Goal: Task Accomplishment & Management: Use online tool/utility

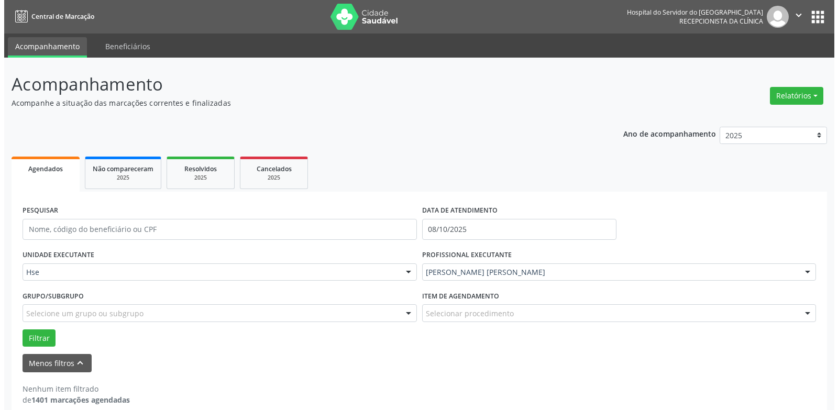
scroll to position [14, 0]
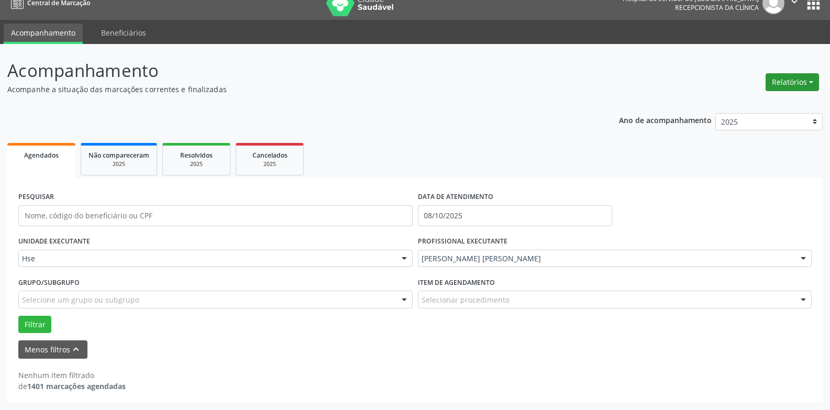
click at [810, 74] on button "Relatórios" at bounding box center [792, 82] width 53 height 18
click at [798, 101] on link "Agendamentos" at bounding box center [763, 104] width 113 height 15
select select "9"
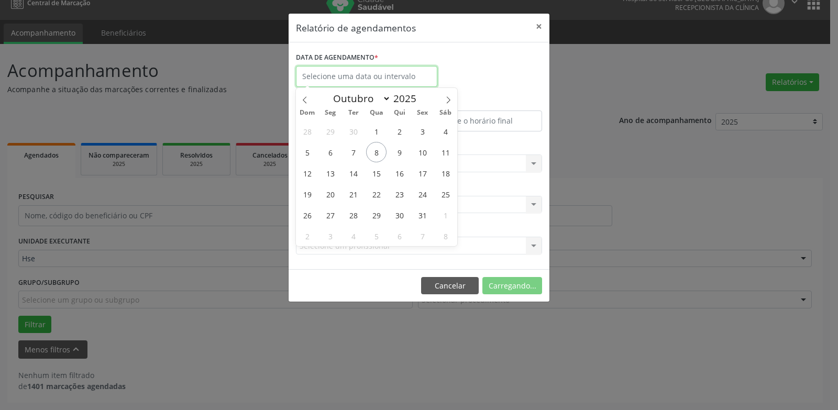
click at [418, 78] on input "text" at bounding box center [366, 76] width 141 height 21
click at [378, 150] on span "8" at bounding box center [376, 152] width 20 height 20
type input "08/10/2025"
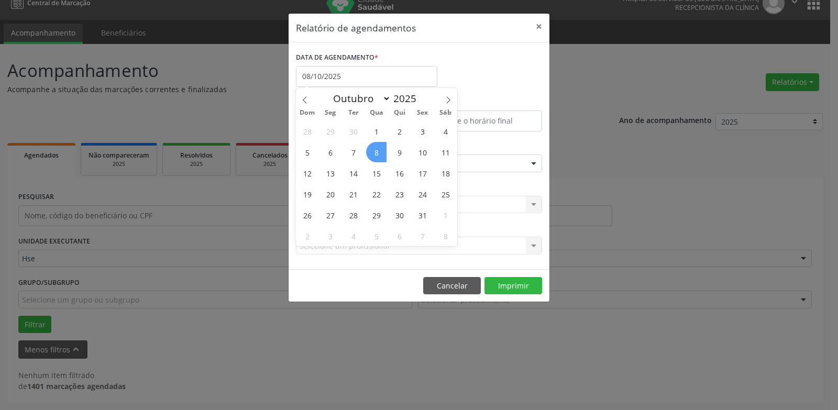
click at [378, 150] on span "8" at bounding box center [376, 152] width 20 height 20
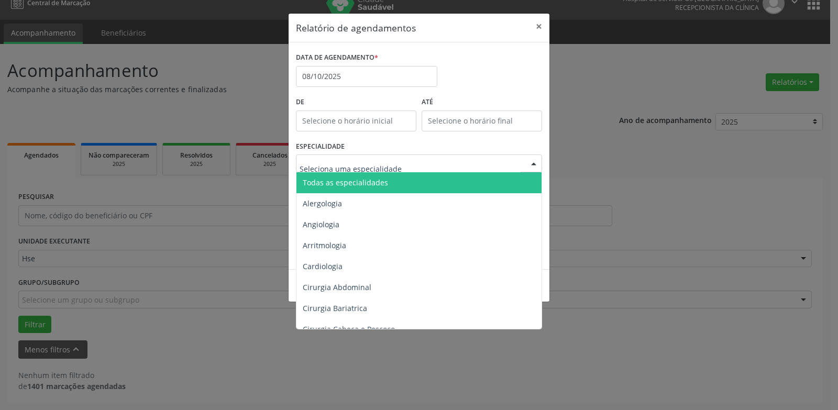
click at [382, 180] on span "Todas as especialidades" at bounding box center [345, 183] width 85 height 10
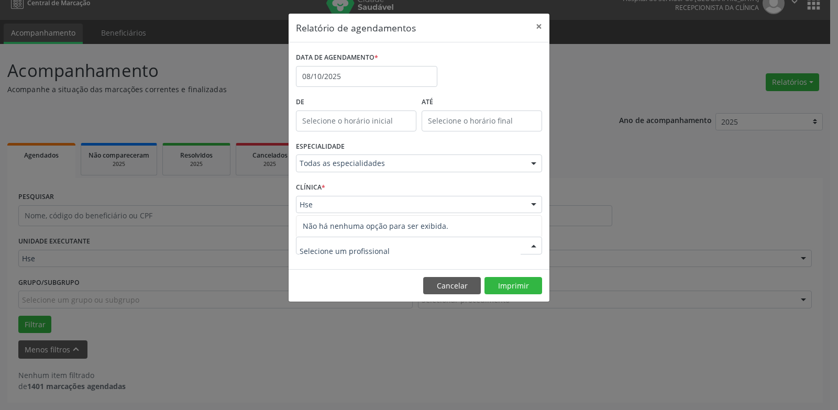
drag, startPoint x: 373, startPoint y: 205, endPoint x: 373, endPoint y: 220, distance: 14.7
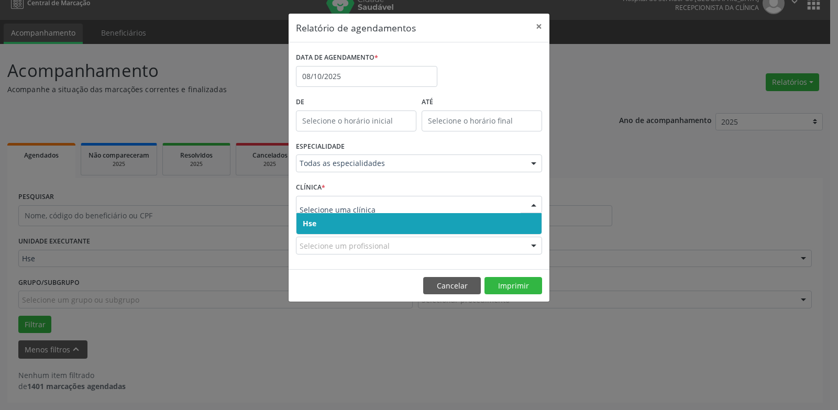
click at [373, 221] on span "Hse" at bounding box center [419, 223] width 245 height 21
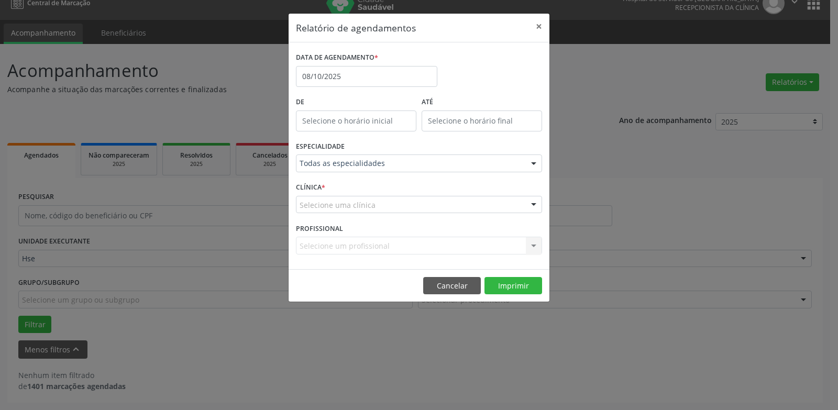
click at [369, 211] on div "Selecione uma clínica" at bounding box center [419, 205] width 246 height 18
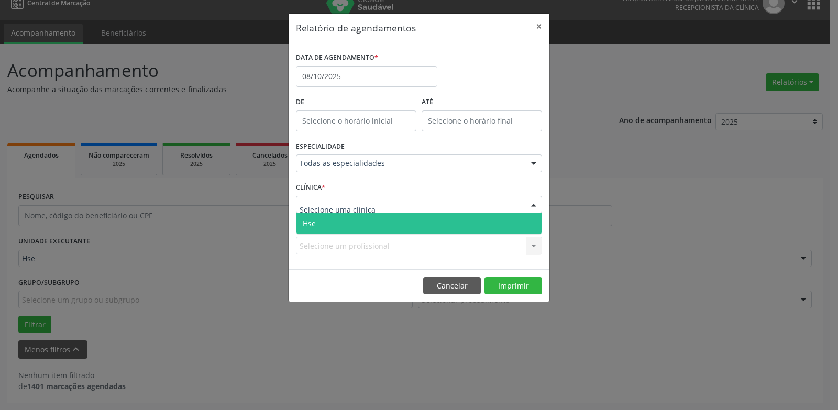
click at [368, 220] on span "Hse" at bounding box center [419, 223] width 245 height 21
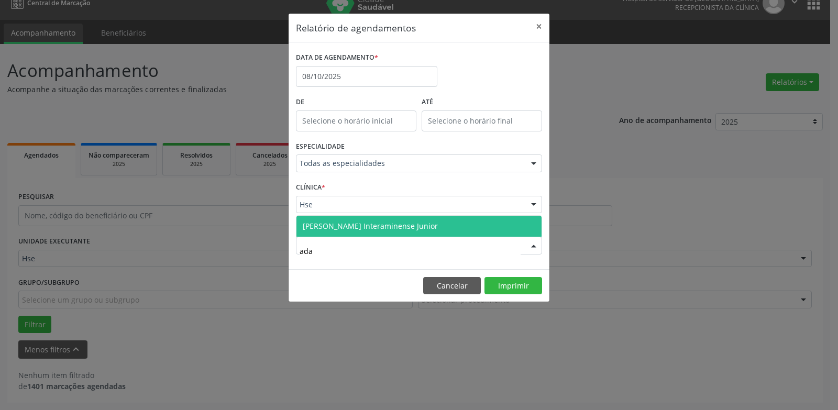
drag, startPoint x: 384, startPoint y: 218, endPoint x: 387, endPoint y: 234, distance: 15.5
click at [384, 219] on span "[PERSON_NAME] Interaminense Junior" at bounding box center [419, 226] width 245 height 21
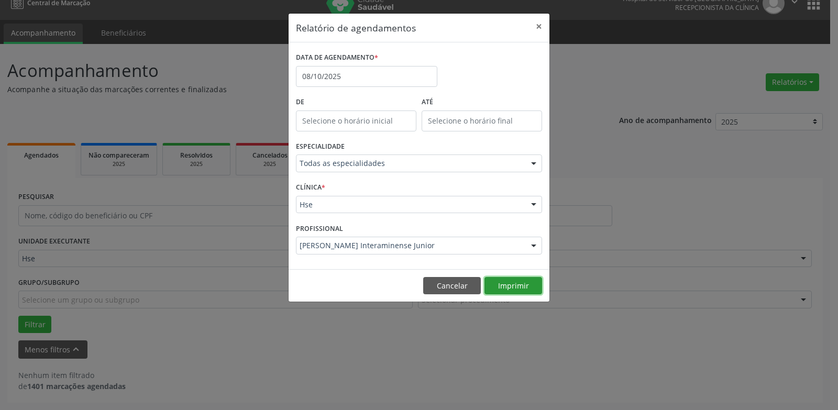
click at [503, 292] on button "Imprimir" at bounding box center [514, 286] width 58 height 18
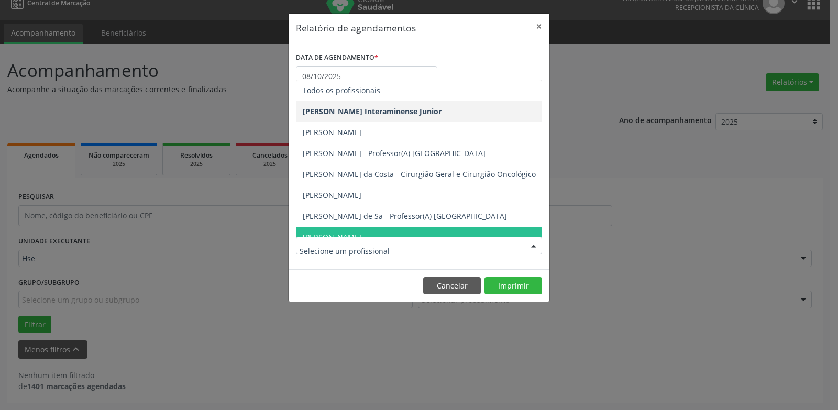
click at [353, 253] on div at bounding box center [419, 246] width 246 height 18
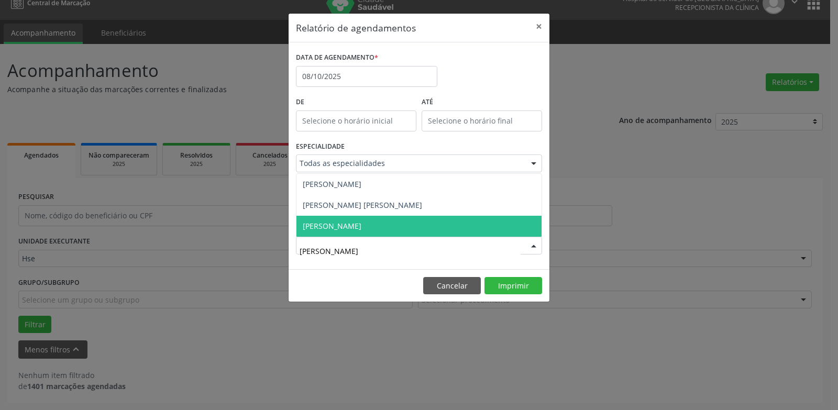
click at [392, 215] on span "[PERSON_NAME] [PERSON_NAME]" at bounding box center [419, 205] width 245 height 21
type input "[PERSON_NAME]"
drag, startPoint x: 465, startPoint y: 226, endPoint x: 481, endPoint y: 260, distance: 37.3
click at [465, 226] on span "[PERSON_NAME]" at bounding box center [419, 226] width 245 height 21
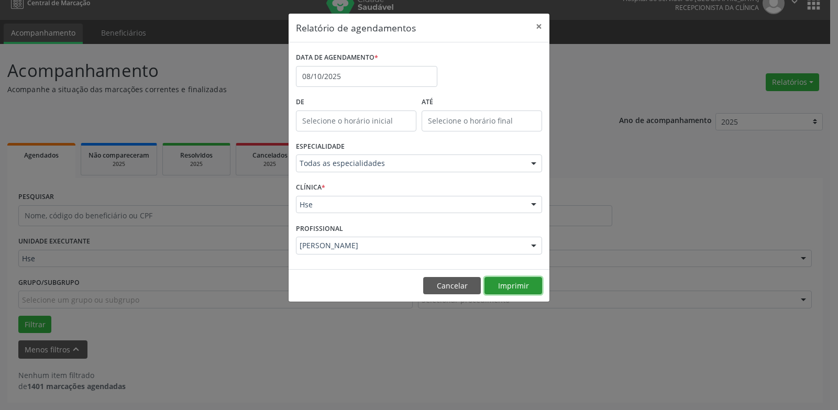
click at [527, 291] on button "Imprimir" at bounding box center [514, 286] width 58 height 18
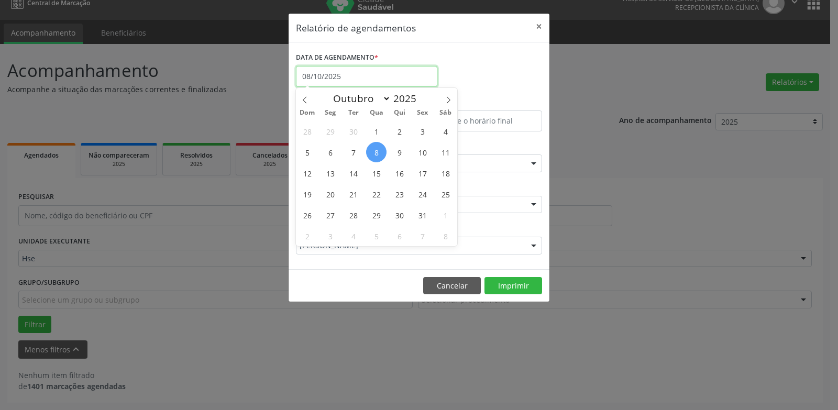
click at [381, 78] on input "08/10/2025" at bounding box center [366, 76] width 141 height 21
click at [334, 152] on span "6" at bounding box center [330, 152] width 20 height 20
type input "[DATE]"
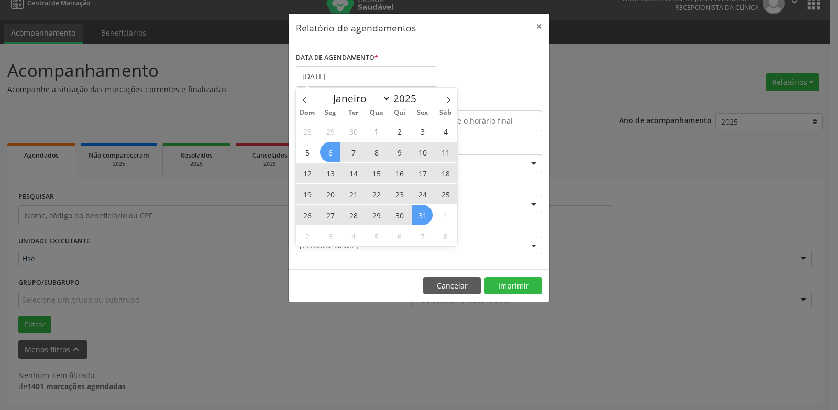
click at [423, 217] on span "31" at bounding box center [422, 215] width 20 height 20
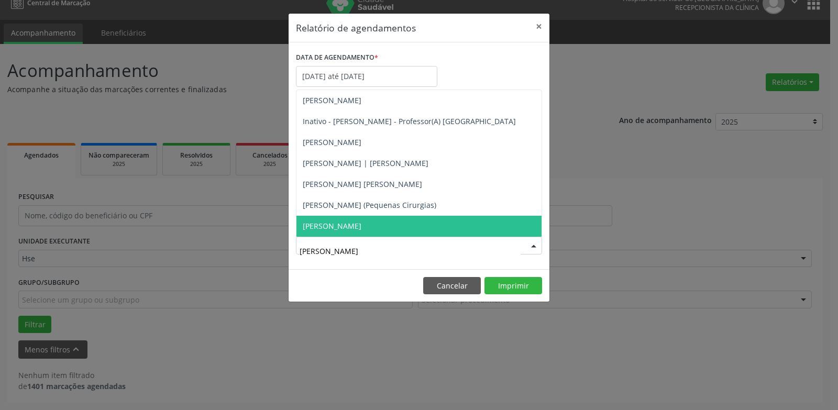
type input "[PERSON_NAME]"
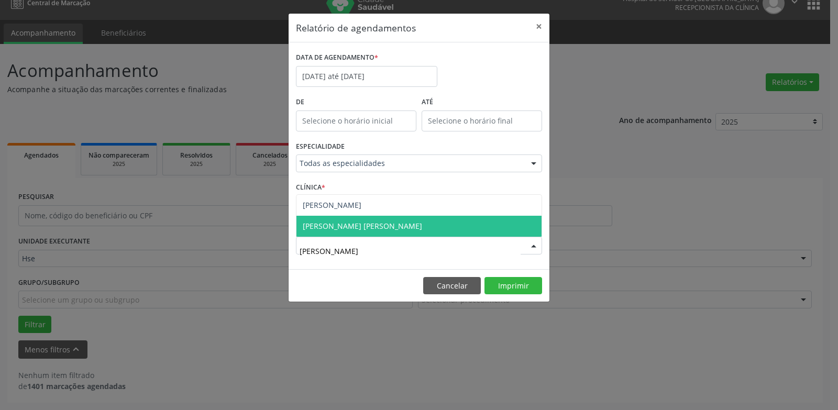
click at [308, 223] on span "[PERSON_NAME] [PERSON_NAME]" at bounding box center [362, 226] width 119 height 10
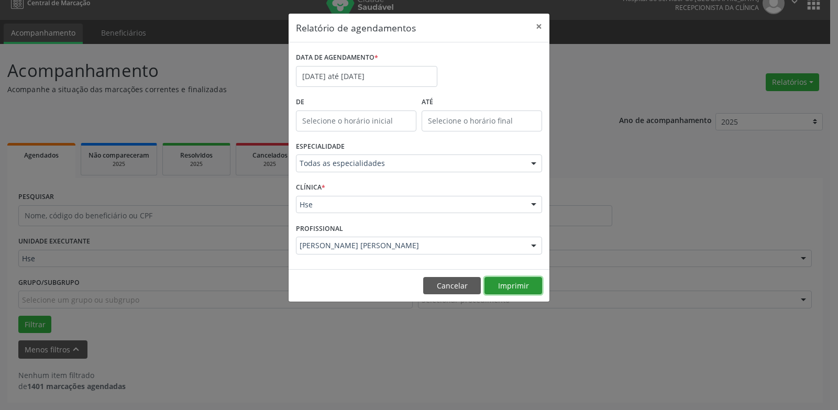
click at [513, 288] on button "Imprimir" at bounding box center [514, 286] width 58 height 18
click at [407, 74] on input "[DATE] até [DATE]" at bounding box center [366, 76] width 141 height 21
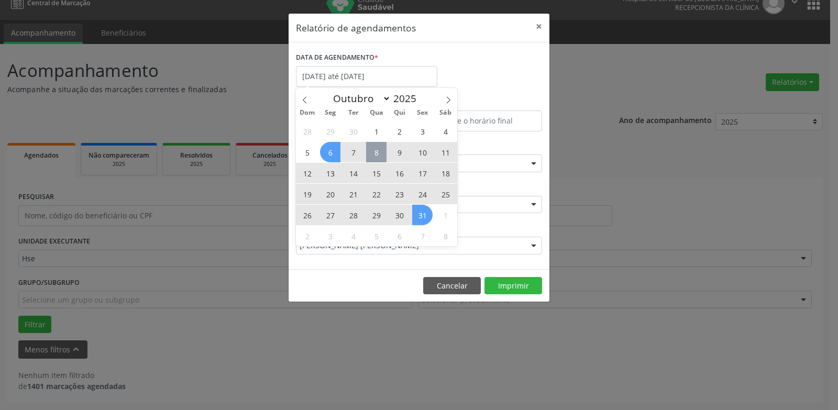
click at [377, 151] on span "8" at bounding box center [376, 152] width 20 height 20
type input "08/10/2025"
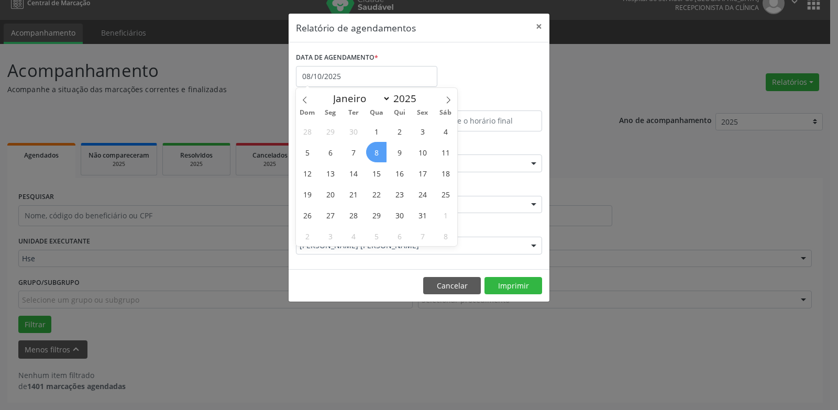
click at [377, 151] on span "8" at bounding box center [376, 152] width 20 height 20
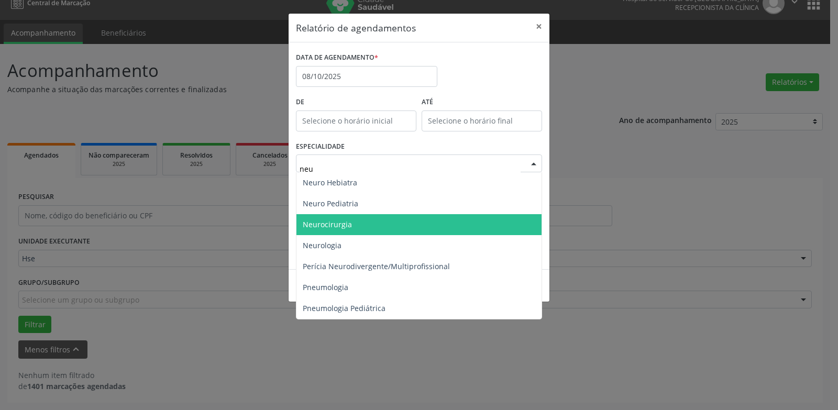
type input "neur"
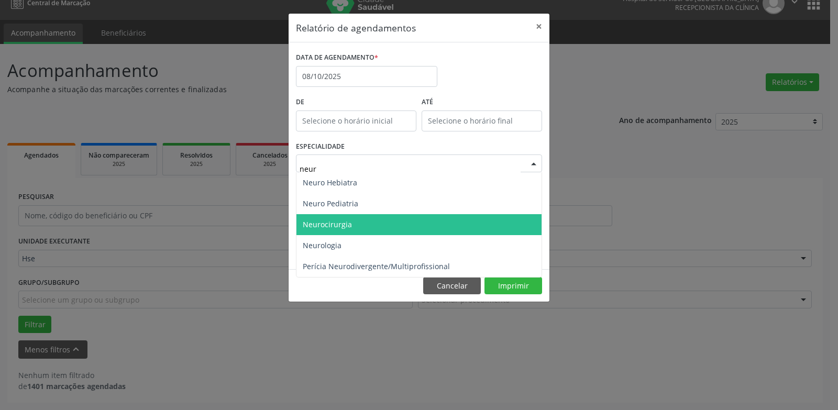
click at [351, 227] on span "Neurocirurgia" at bounding box center [419, 224] width 245 height 21
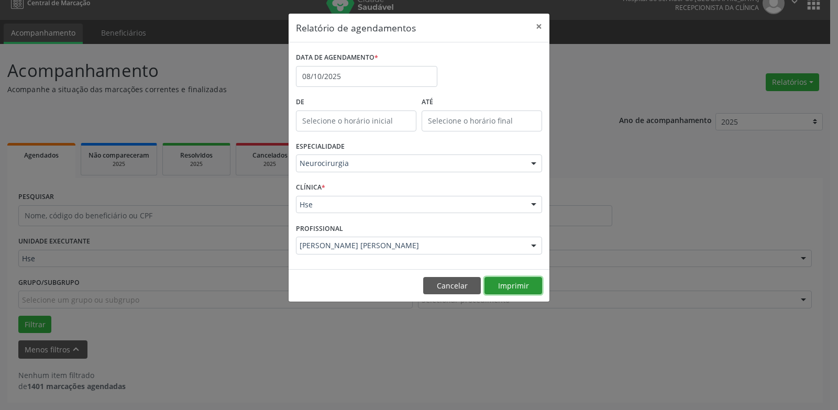
click at [515, 289] on button "Imprimir" at bounding box center [514, 286] width 58 height 18
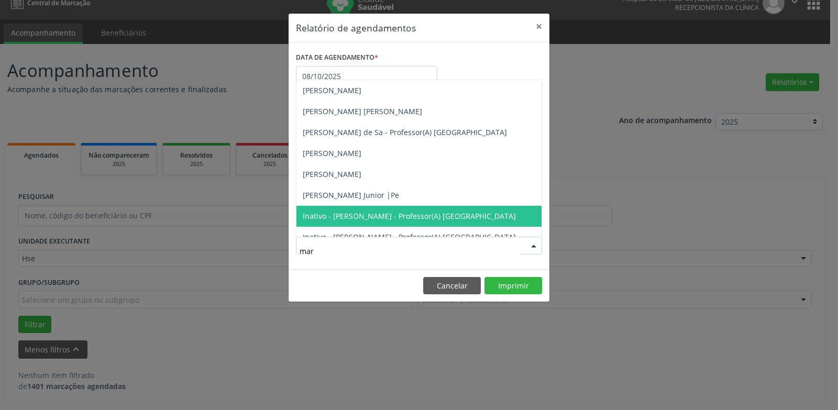
type input "marc"
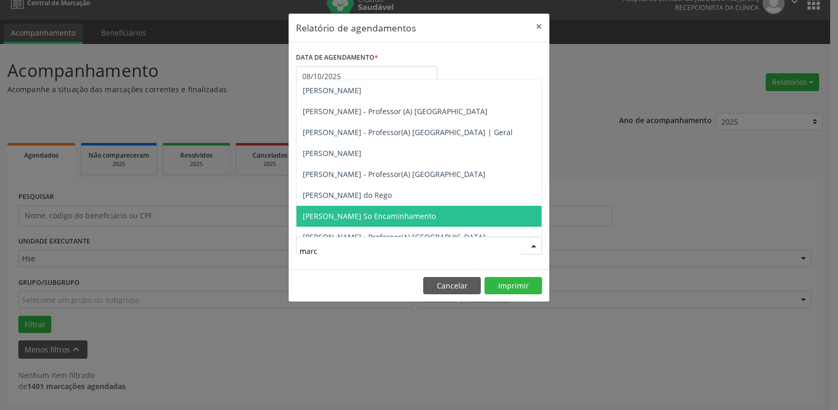
click at [417, 215] on span "[PERSON_NAME] So Encaminhamento" at bounding box center [369, 216] width 133 height 10
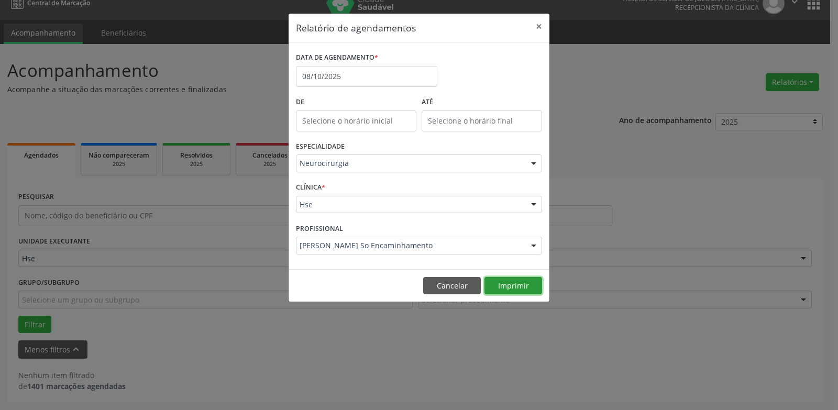
click at [511, 287] on button "Imprimir" at bounding box center [514, 286] width 58 height 18
